Goal: Navigation & Orientation: Find specific page/section

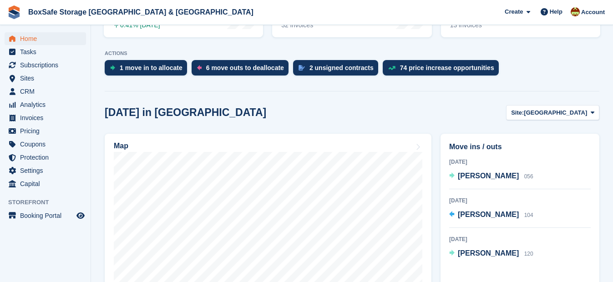
scroll to position [235, 0]
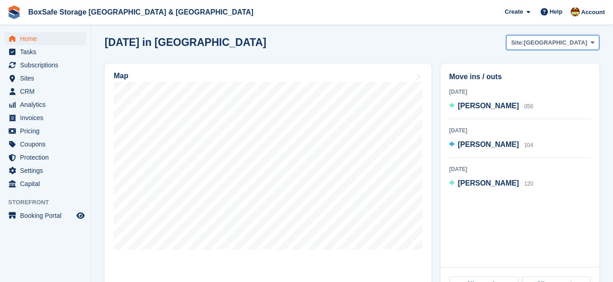
click at [557, 44] on span "[GEOGRAPHIC_DATA]" at bounding box center [555, 42] width 63 height 9
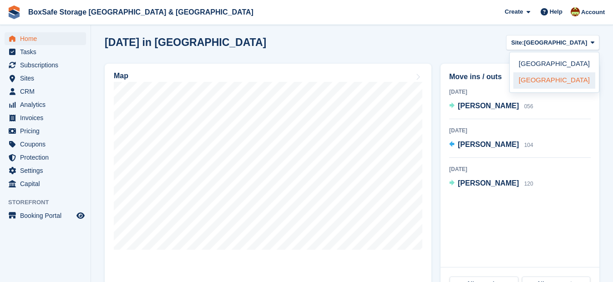
click at [532, 80] on link "[GEOGRAPHIC_DATA]" at bounding box center [554, 80] width 82 height 16
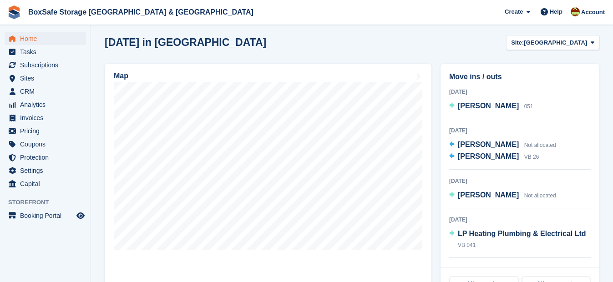
scroll to position [248, 0]
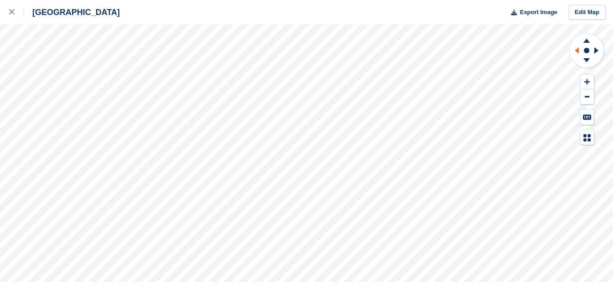
click at [577, 51] on icon at bounding box center [577, 50] width 4 height 6
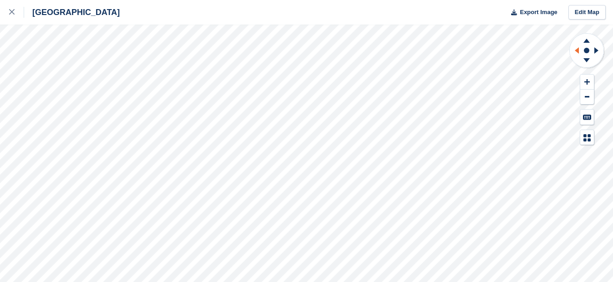
click at [577, 51] on icon at bounding box center [577, 50] width 4 height 6
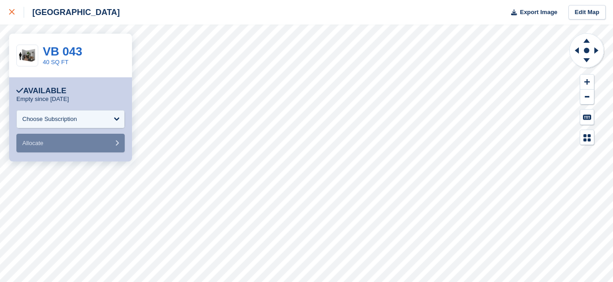
click at [9, 9] on div at bounding box center [16, 12] width 15 height 11
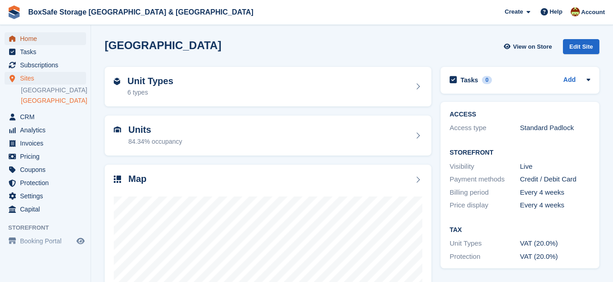
click at [39, 42] on span "Home" at bounding box center [47, 38] width 55 height 13
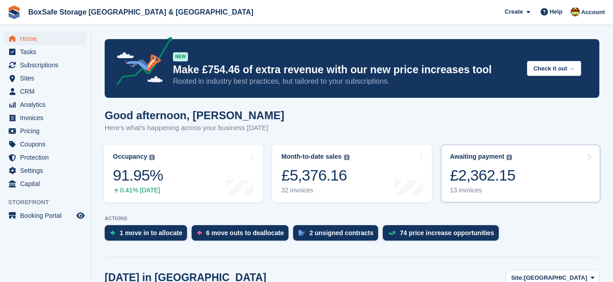
click at [498, 173] on div "£2,362.15" at bounding box center [483, 175] width 66 height 19
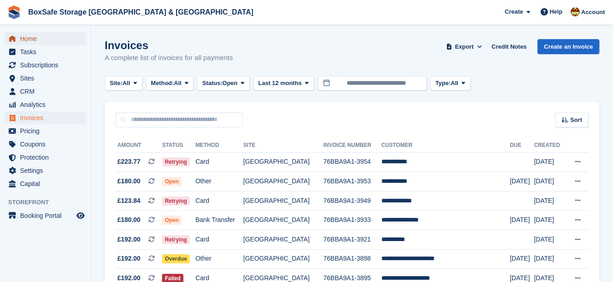
click at [68, 41] on span "Home" at bounding box center [47, 38] width 55 height 13
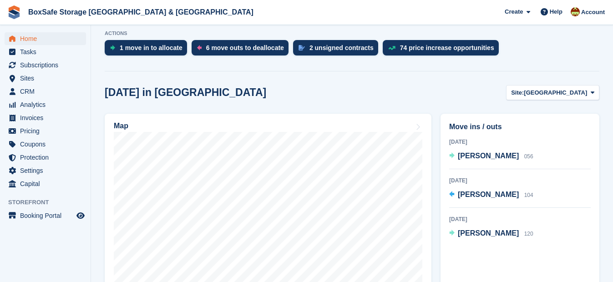
scroll to position [178, 0]
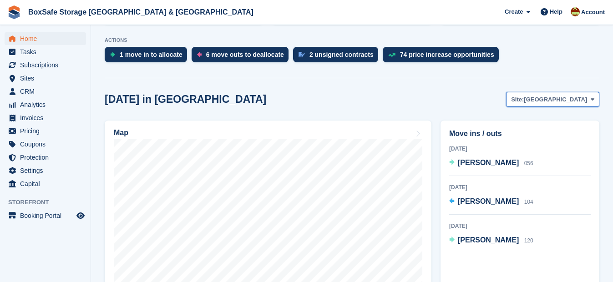
click at [572, 97] on span "[GEOGRAPHIC_DATA]" at bounding box center [555, 99] width 63 height 9
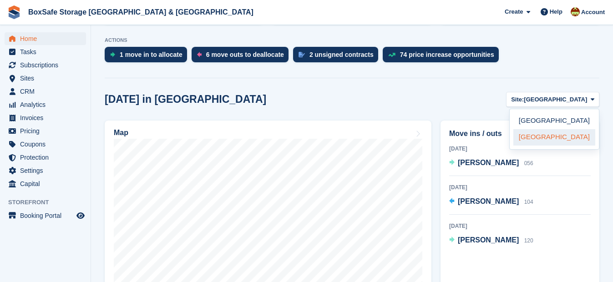
click at [557, 135] on link "[GEOGRAPHIC_DATA]" at bounding box center [554, 137] width 82 height 16
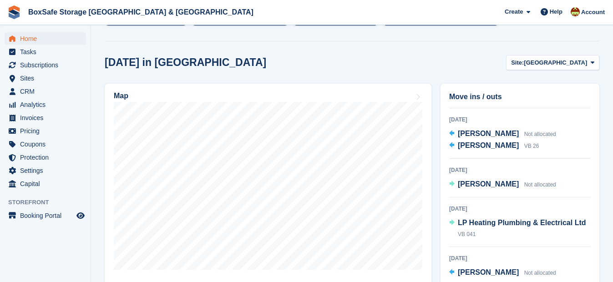
scroll to position [68, 0]
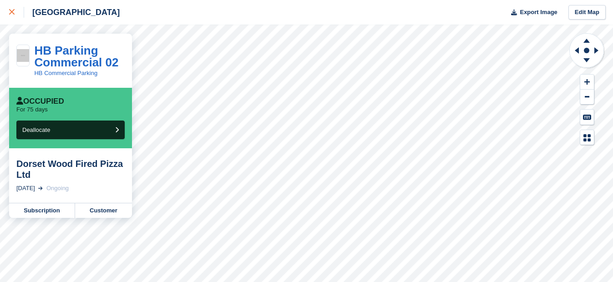
click at [12, 13] on icon at bounding box center [11, 11] width 5 height 5
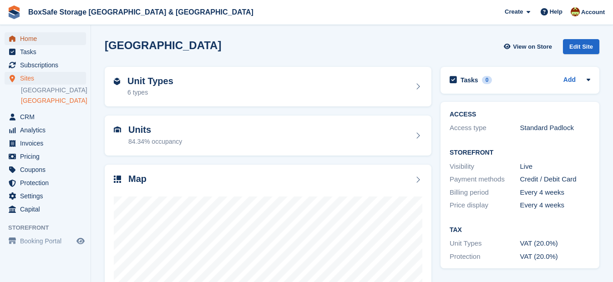
click at [29, 39] on span "Home" at bounding box center [47, 38] width 55 height 13
